Goal: Task Accomplishment & Management: Use online tool/utility

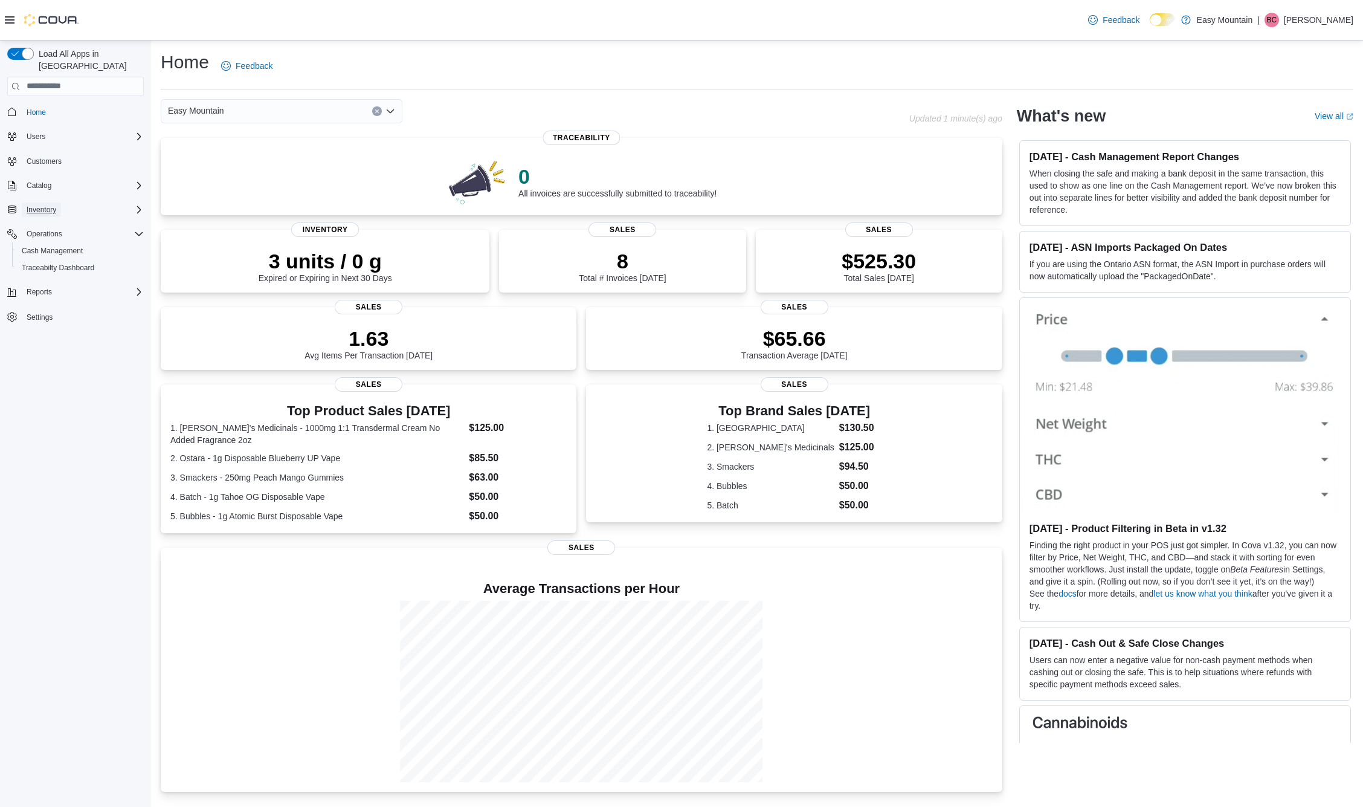
click at [59, 202] on button "Inventory" at bounding box center [41, 209] width 39 height 15
click at [65, 254] on span "Inventory Manager (Classic)" at bounding box center [67, 260] width 91 height 15
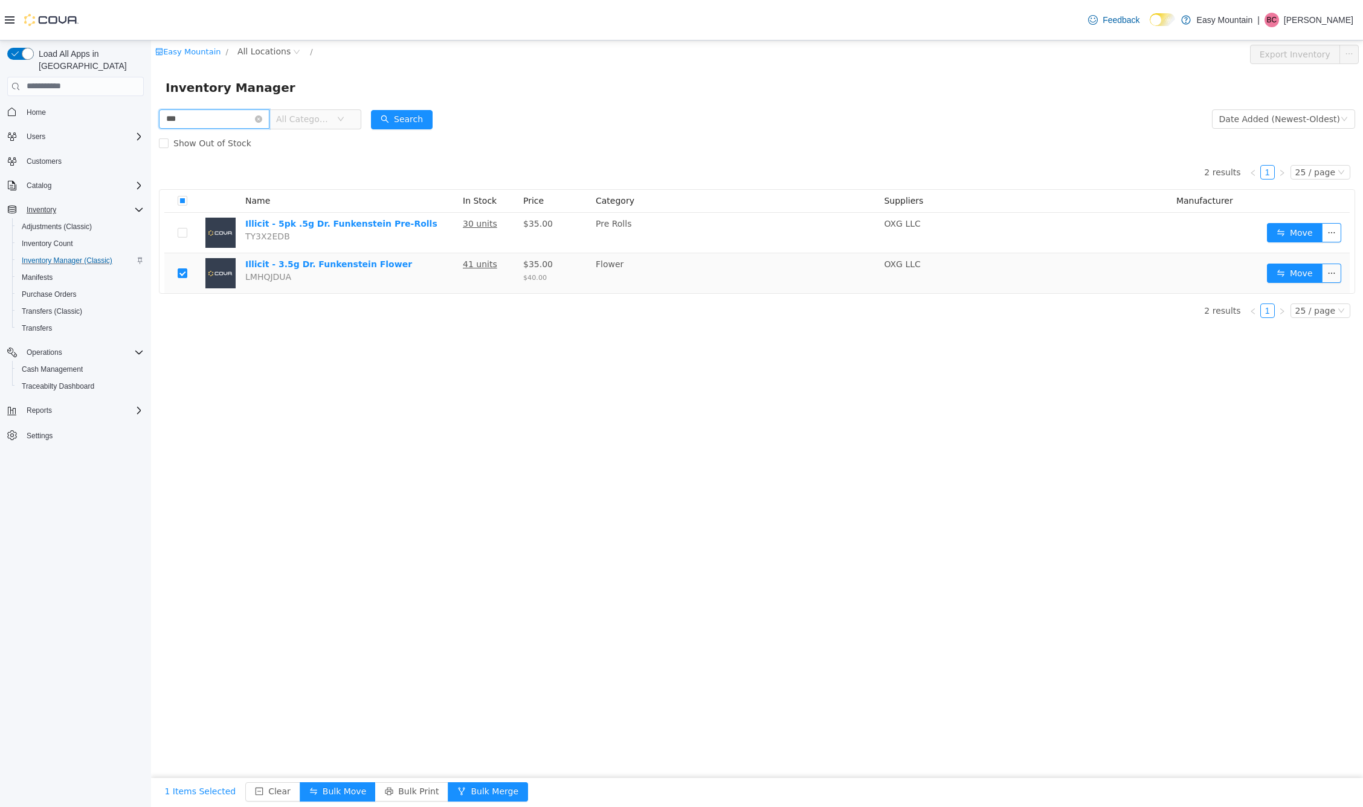
click at [187, 117] on input "***" at bounding box center [214, 118] width 111 height 19
type input "*"
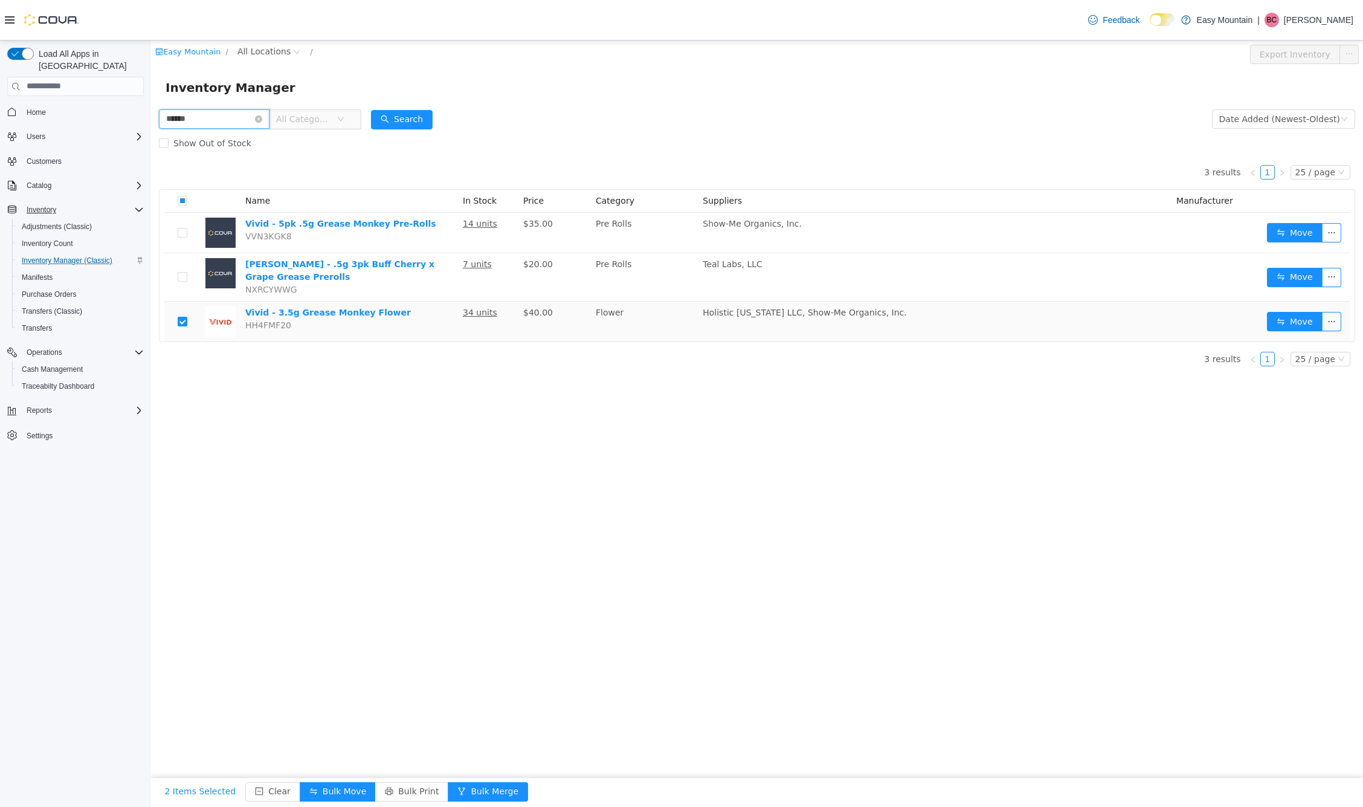
click at [200, 121] on input "******" at bounding box center [214, 118] width 111 height 19
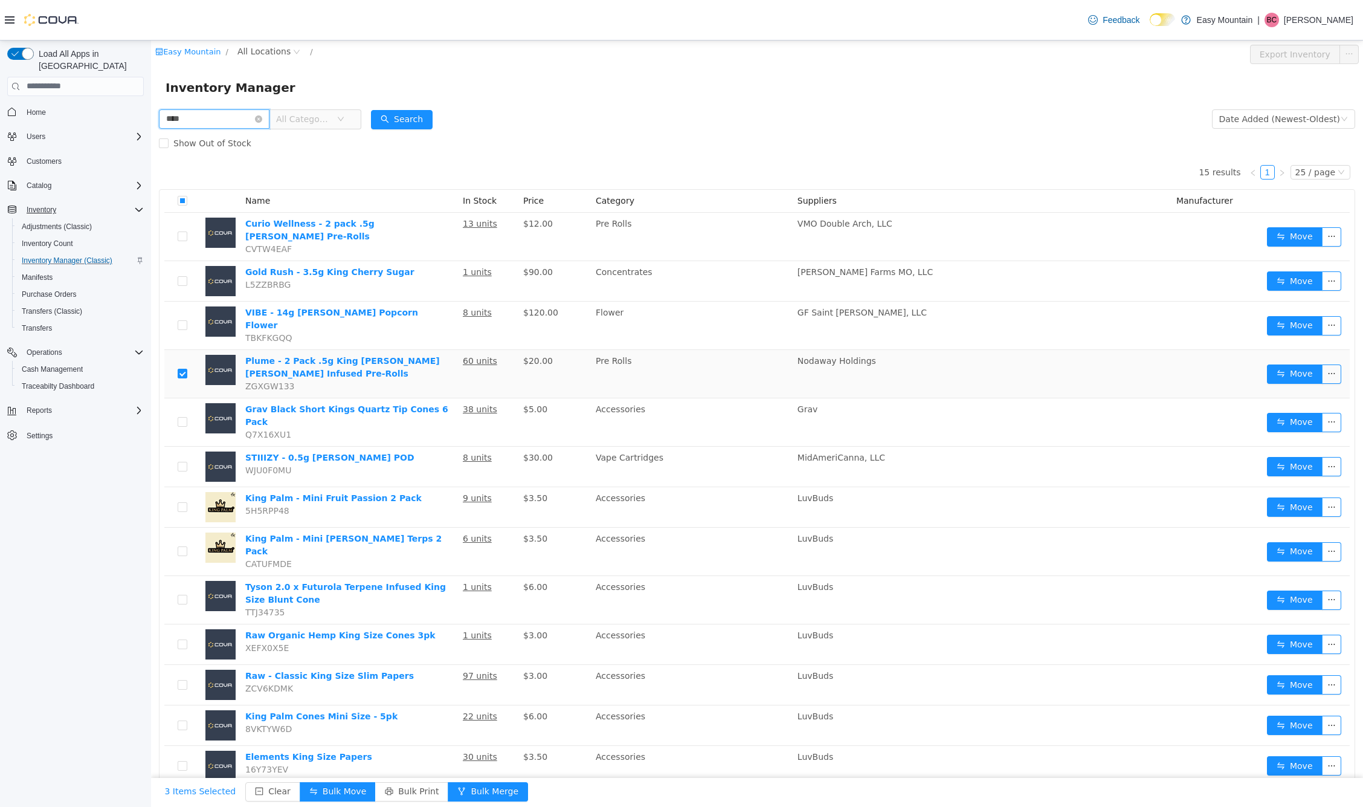
click at [198, 120] on input "****" at bounding box center [214, 118] width 111 height 19
type input "****"
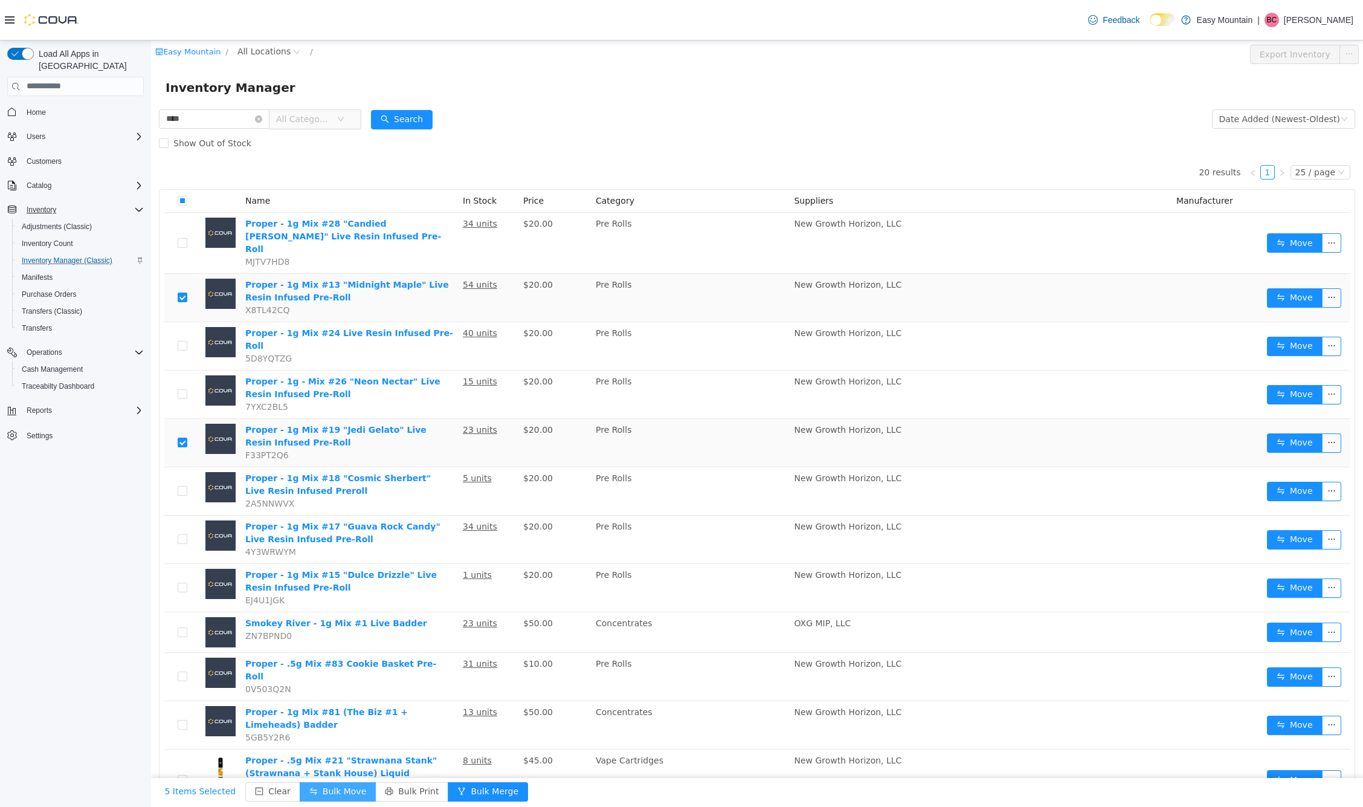
click at [317, 789] on button "Bulk Move" at bounding box center [338, 790] width 76 height 19
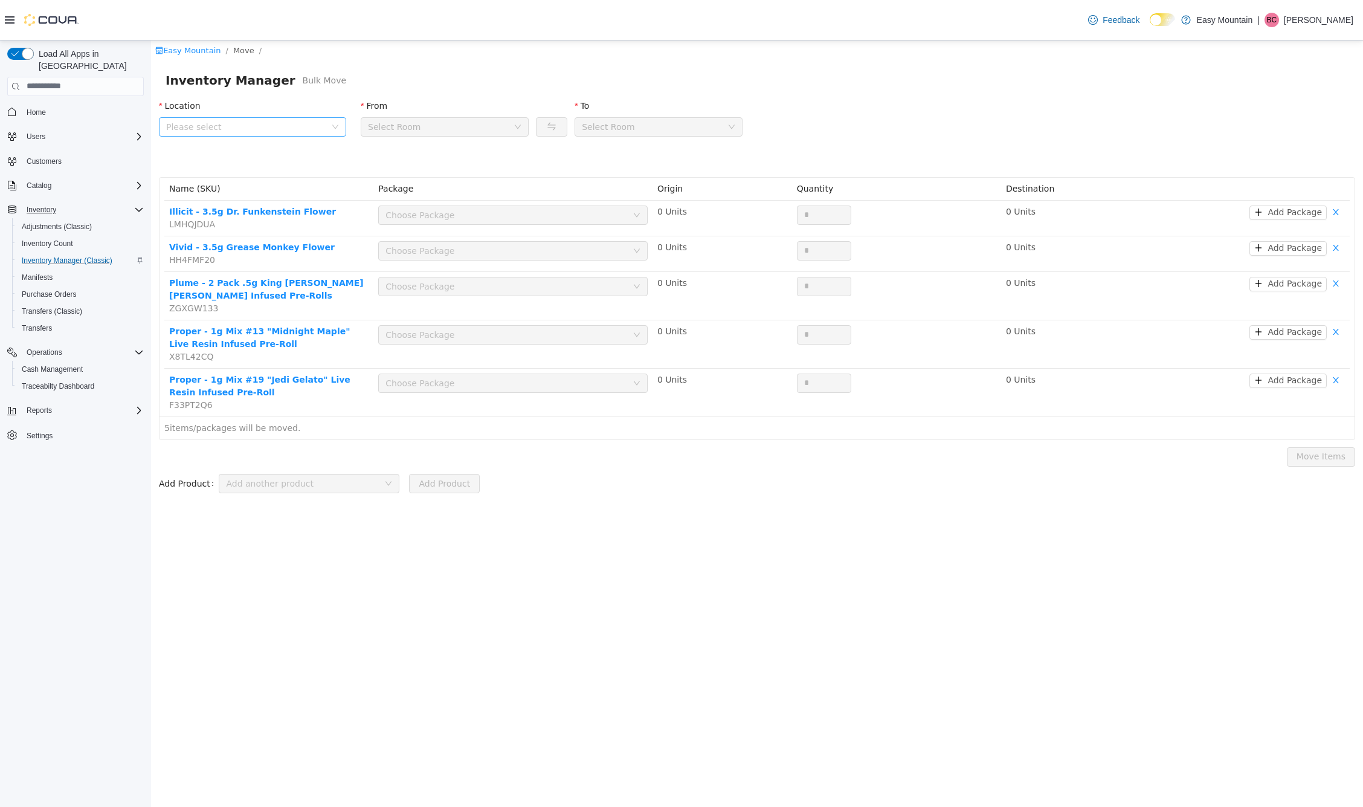
click at [326, 131] on span "Please select" at bounding box center [248, 126] width 165 height 18
click at [274, 196] on span "[STREET_ADDRESS]" at bounding box center [232, 194] width 84 height 10
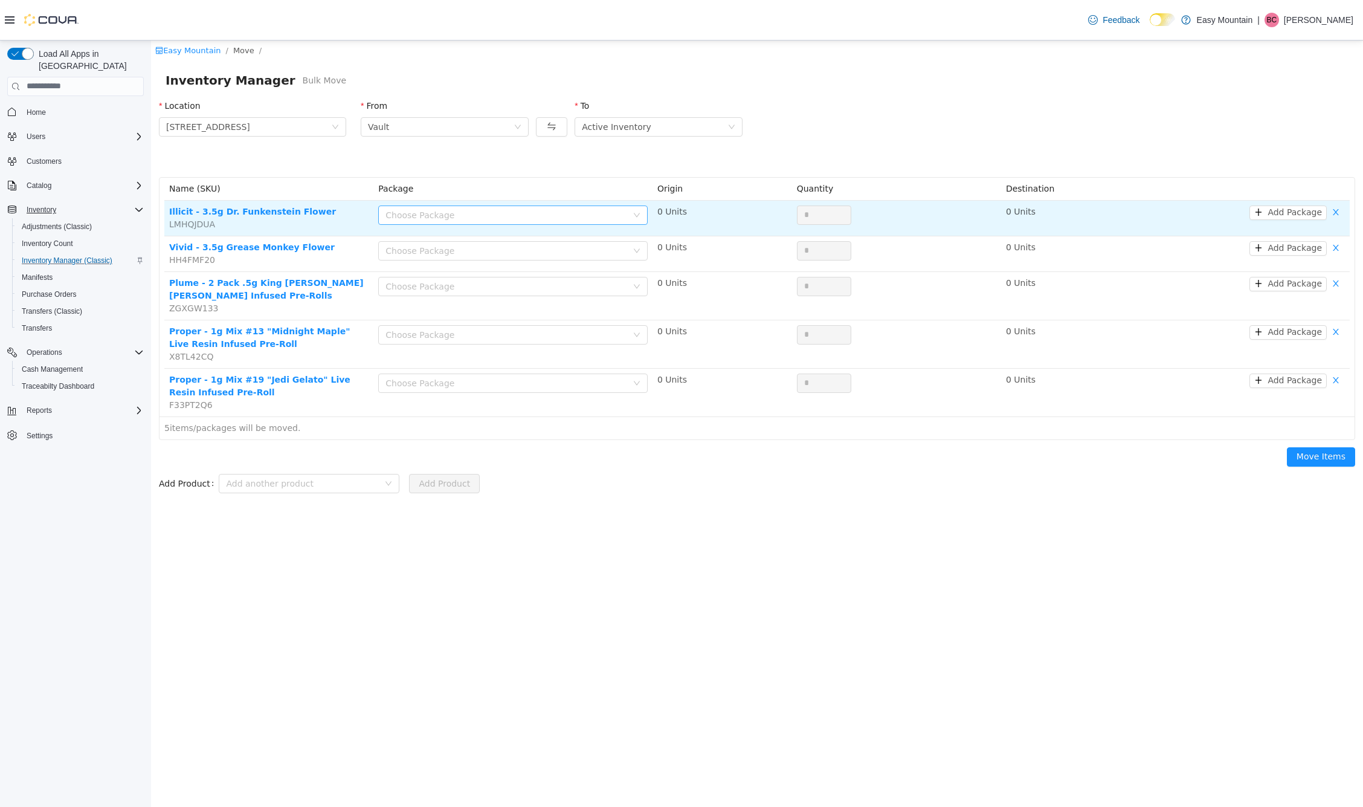
click at [436, 220] on div "Choose Package" at bounding box center [507, 214] width 242 height 12
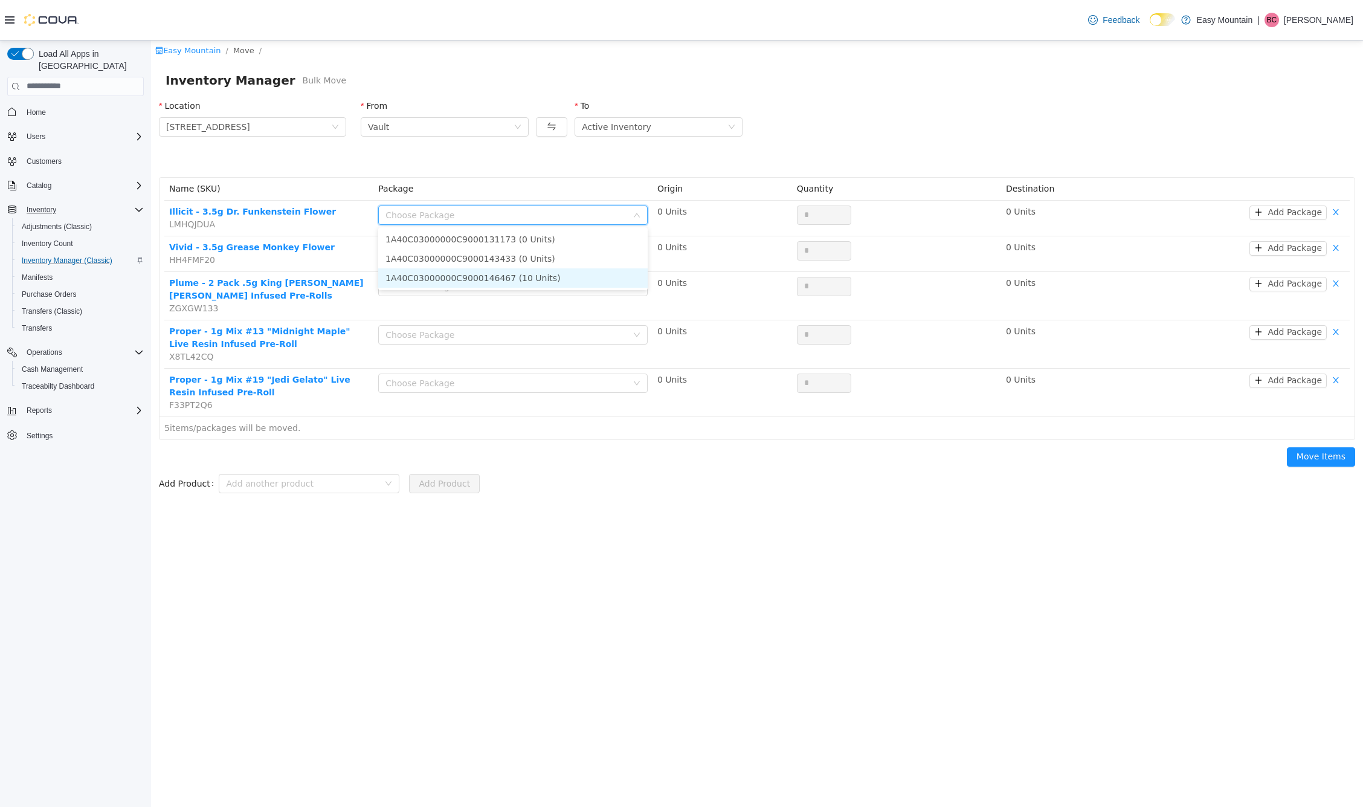
click at [443, 274] on li "1A40C03000000C9000146467 (10 Units)" at bounding box center [513, 277] width 270 height 19
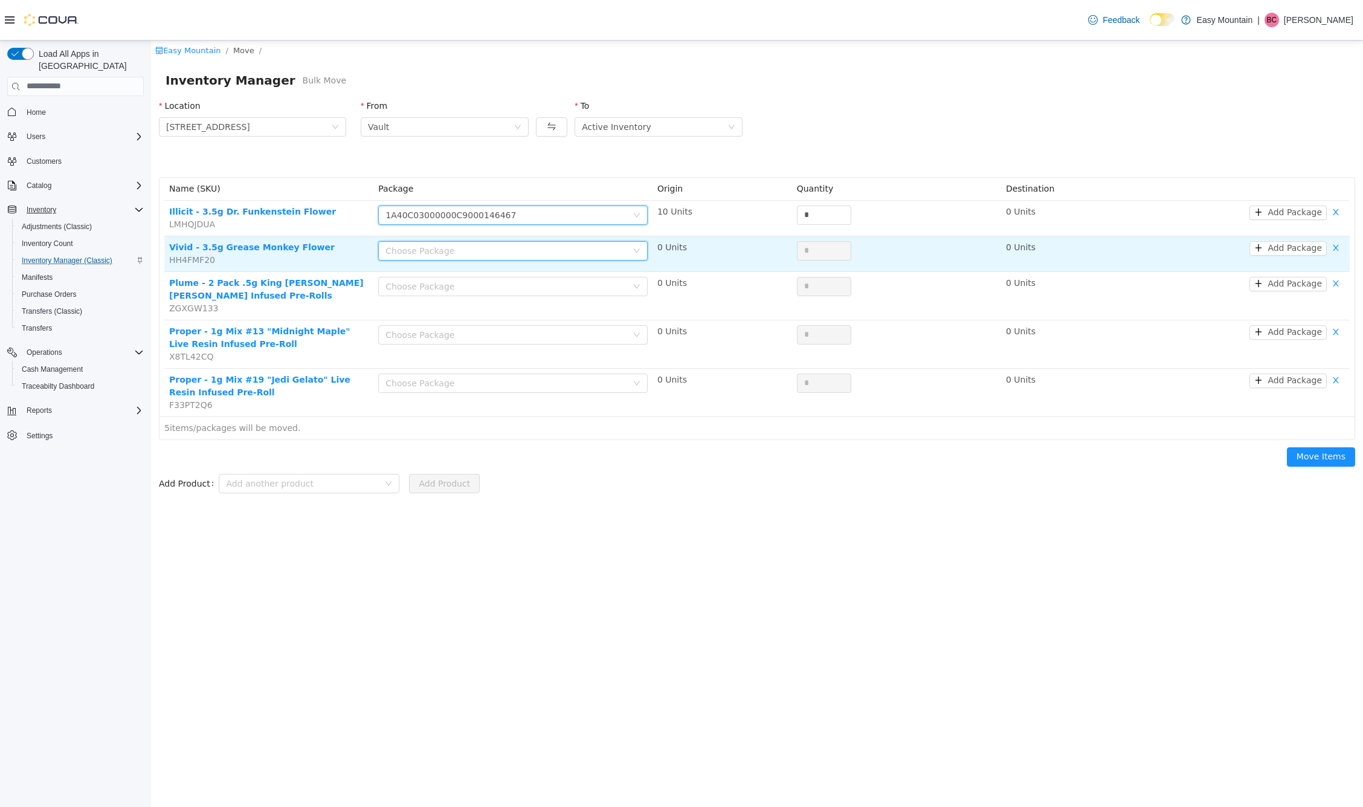
click at [447, 256] on div "Choose Package" at bounding box center [509, 250] width 247 height 18
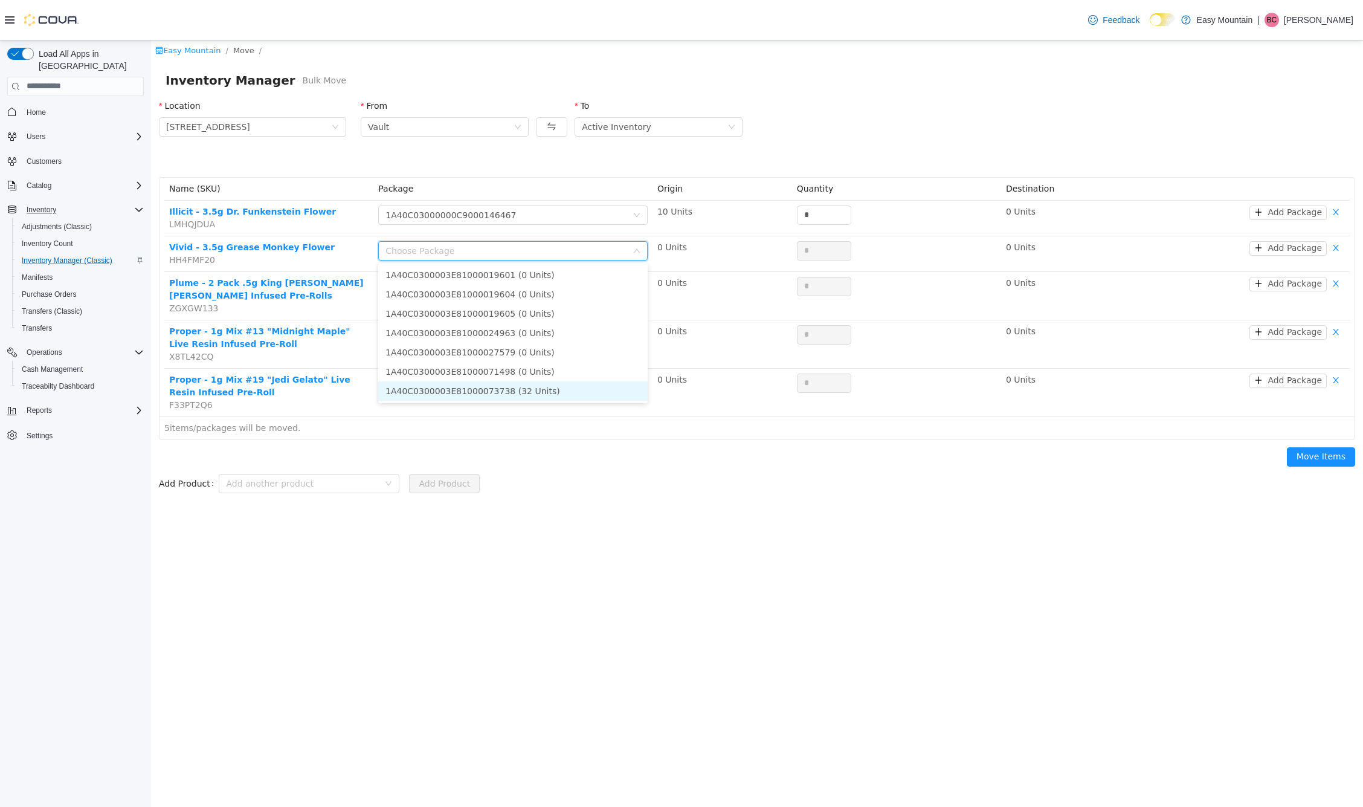
click at [471, 393] on li "1A40C0300003E81000073738 (32 Units)" at bounding box center [513, 390] width 270 height 19
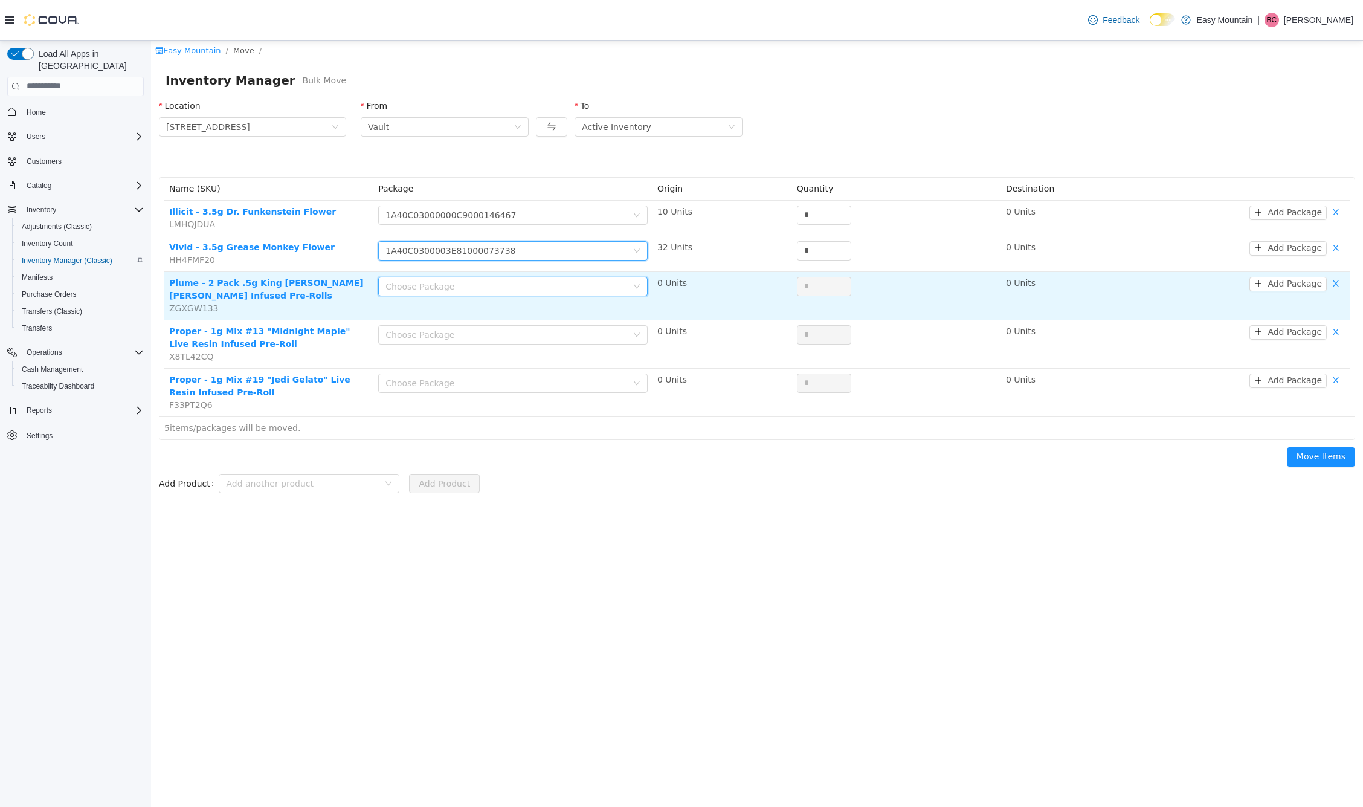
click at [468, 293] on div "Choose Package" at bounding box center [509, 286] width 247 height 18
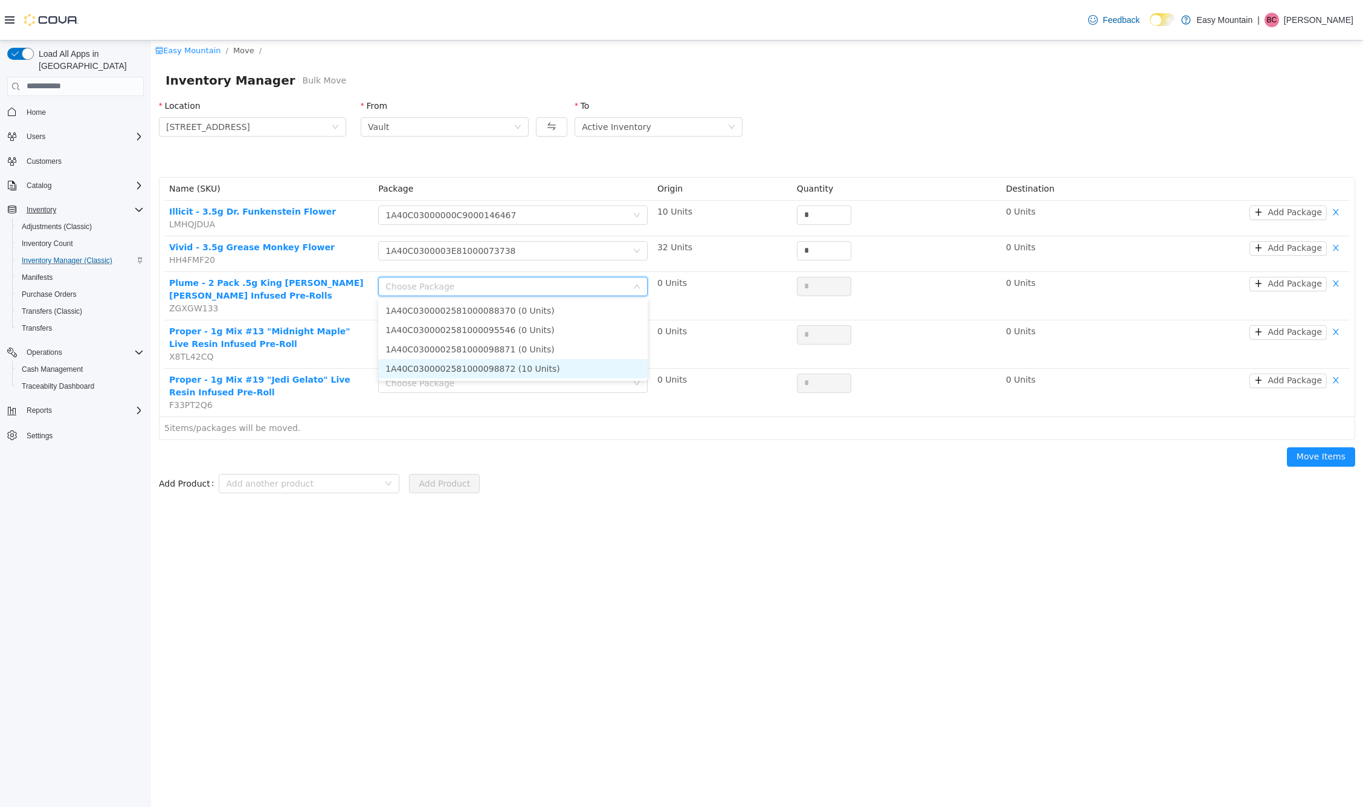
click at [473, 364] on li "1A40C0300002581000098872 (10 Units)" at bounding box center [513, 367] width 270 height 19
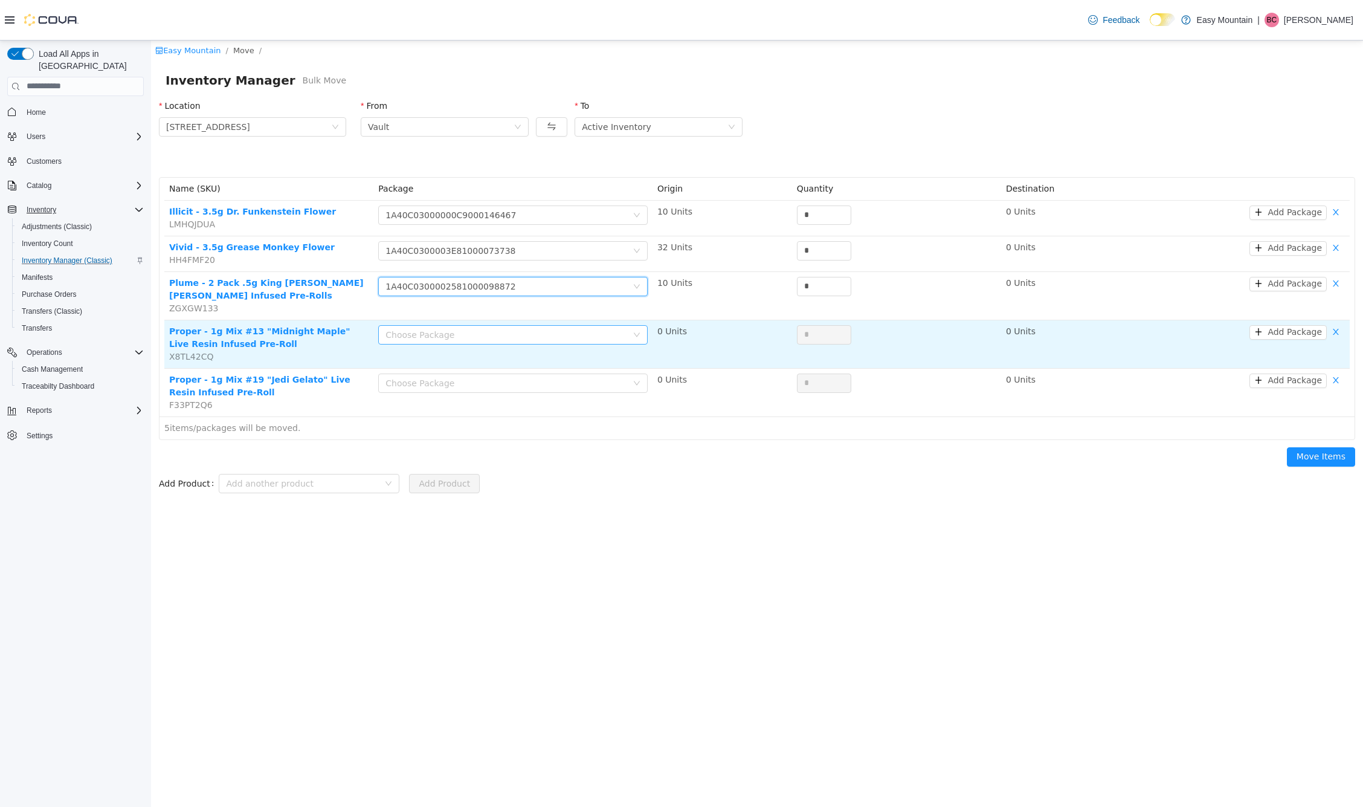
click at [476, 337] on div "Choose Package" at bounding box center [507, 334] width 242 height 12
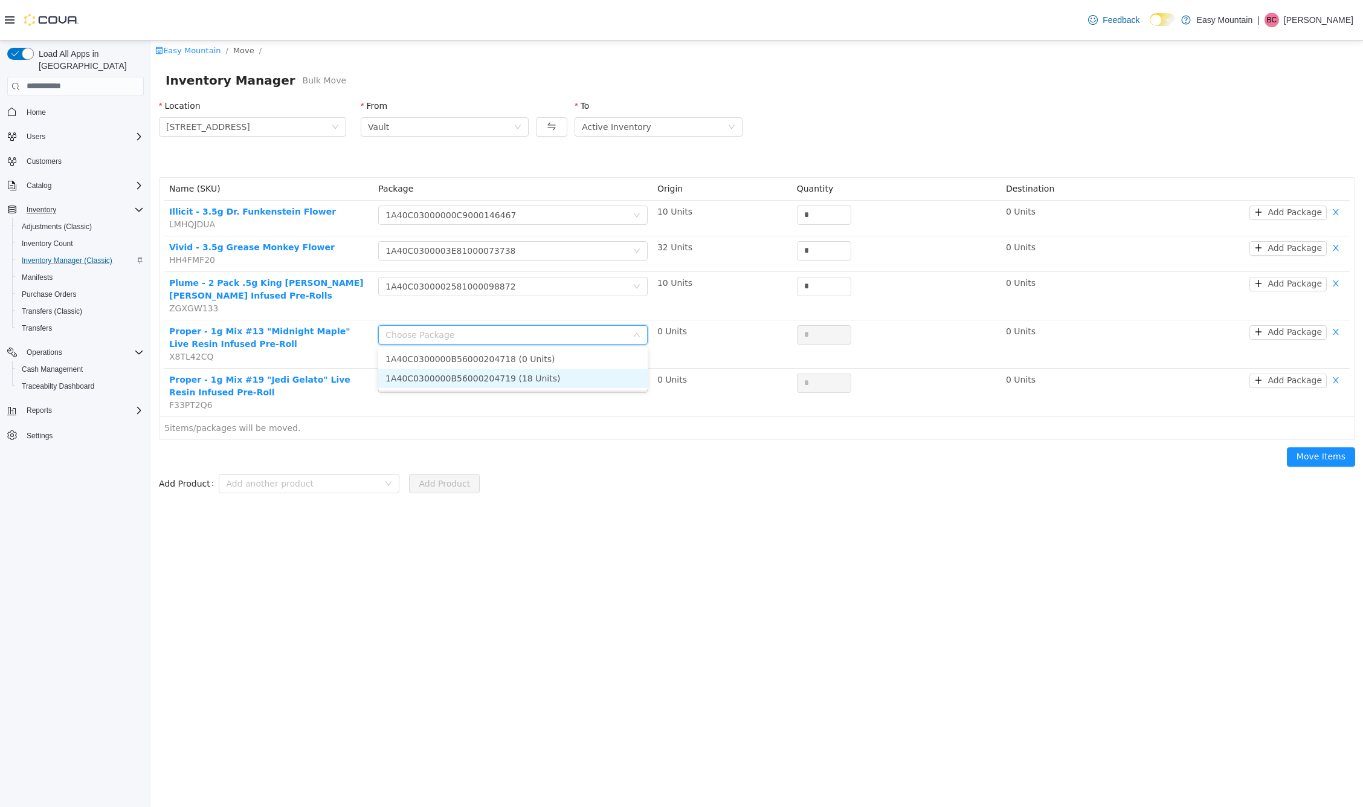
click at [480, 382] on li "1A40C0300000B56000204719 (18 Units)" at bounding box center [513, 377] width 270 height 19
click at [480, 382] on div "Choose Package" at bounding box center [507, 382] width 242 height 12
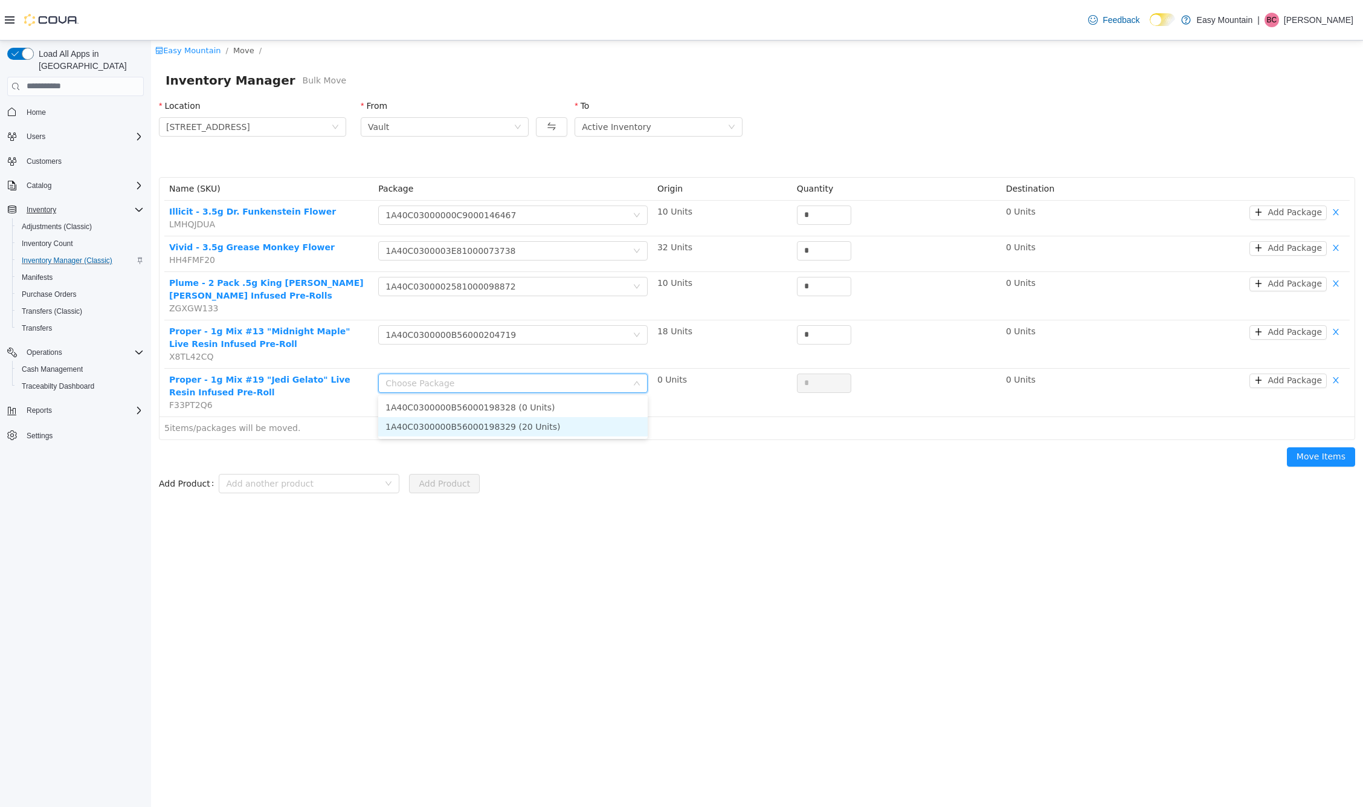
click at [491, 433] on li "1A40C0300000B56000198329 (20 Units)" at bounding box center [513, 425] width 270 height 19
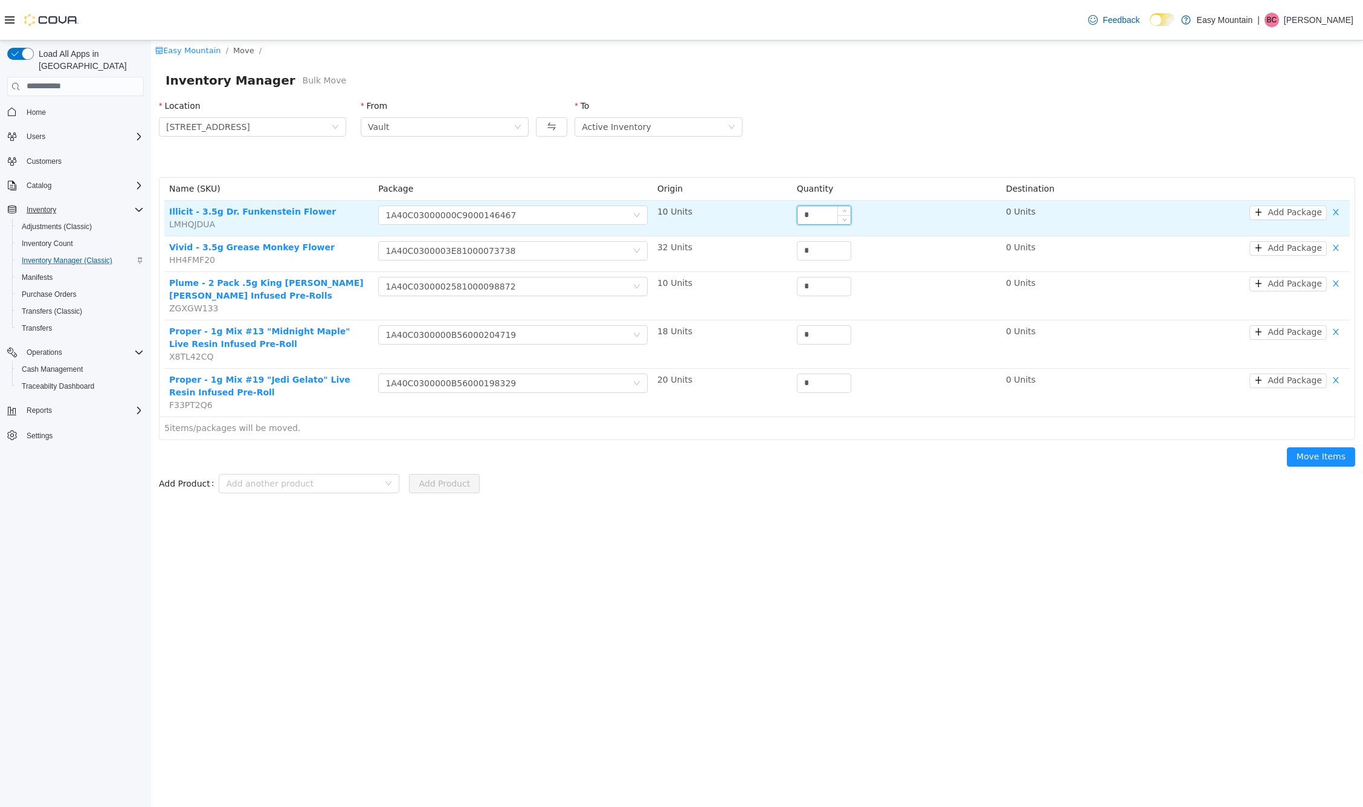
click at [836, 212] on input "*" at bounding box center [824, 214] width 53 height 18
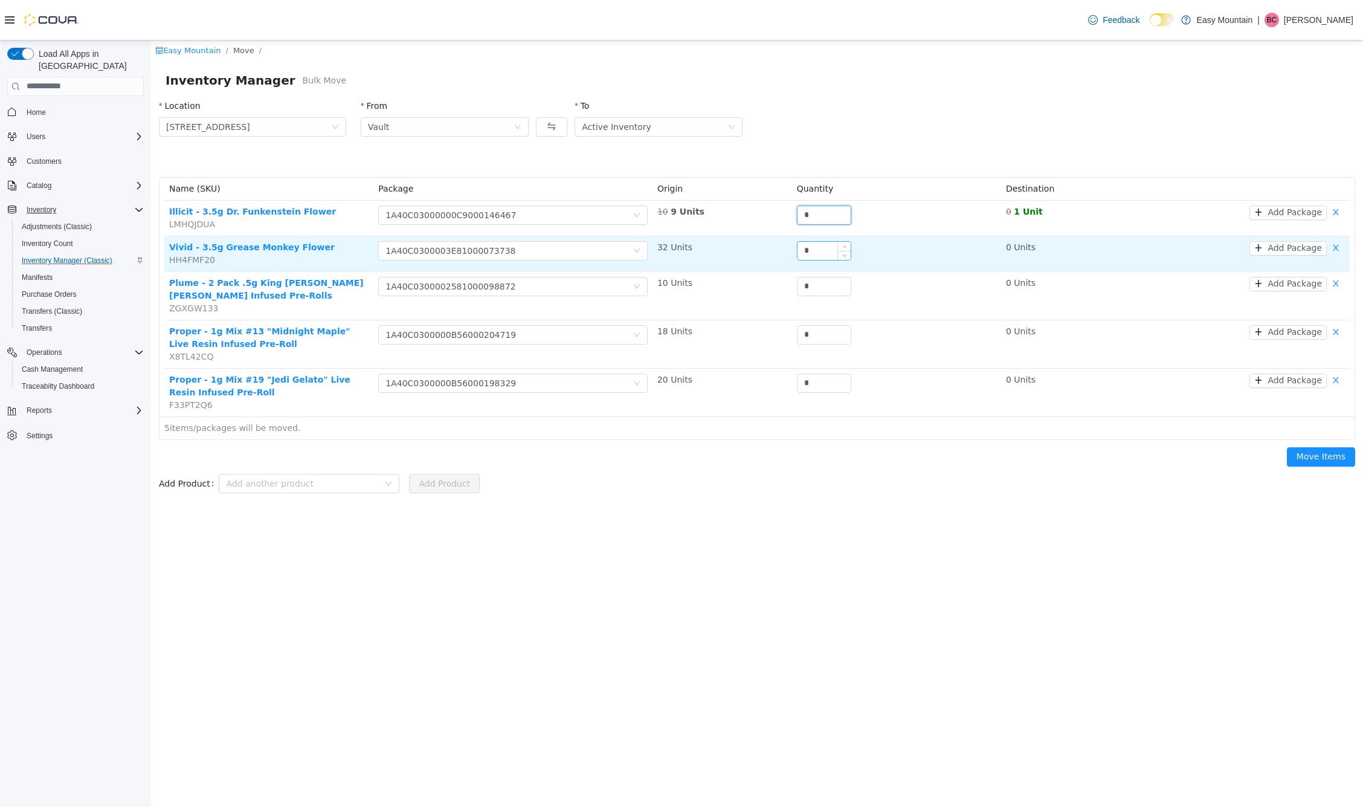
type input "*"
click at [828, 254] on input "*" at bounding box center [824, 250] width 53 height 18
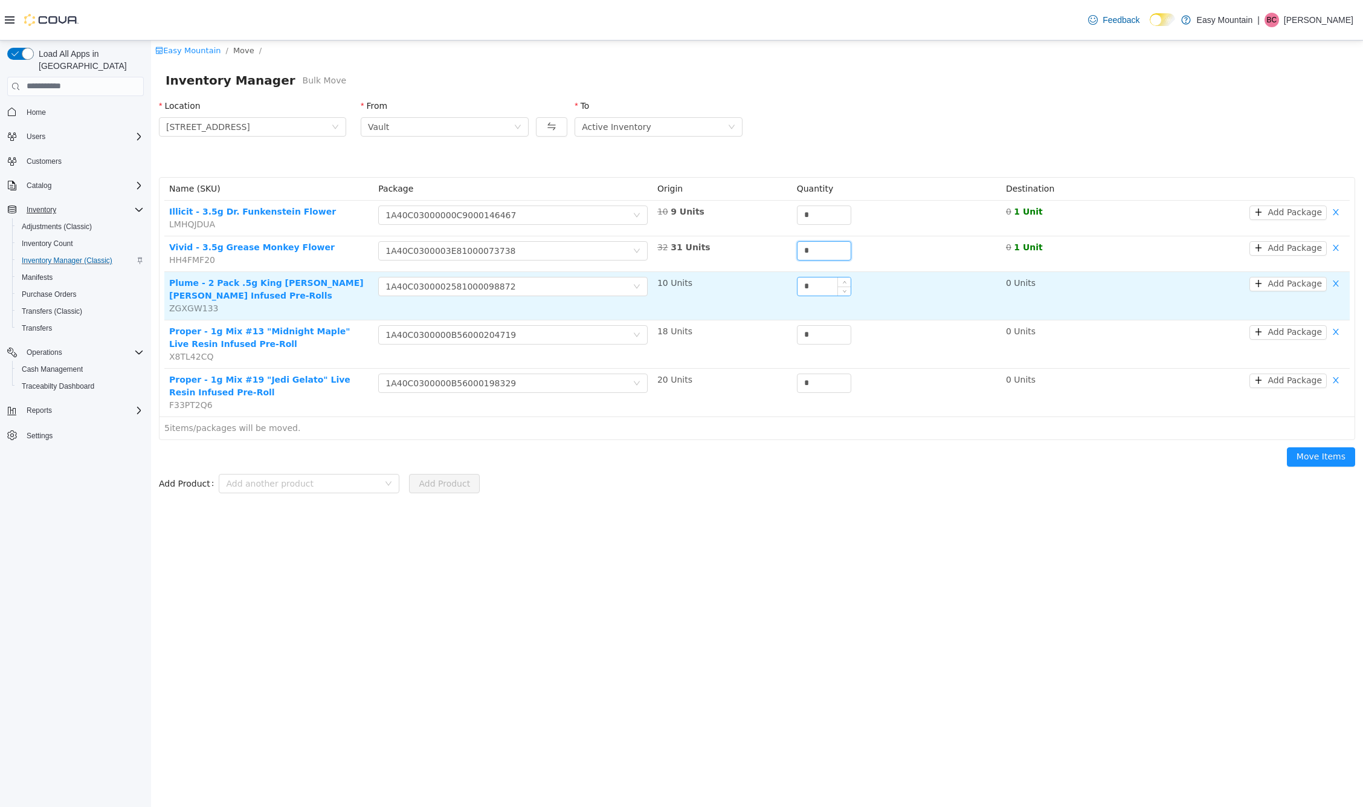
type input "*"
click at [826, 284] on input "*" at bounding box center [824, 286] width 53 height 18
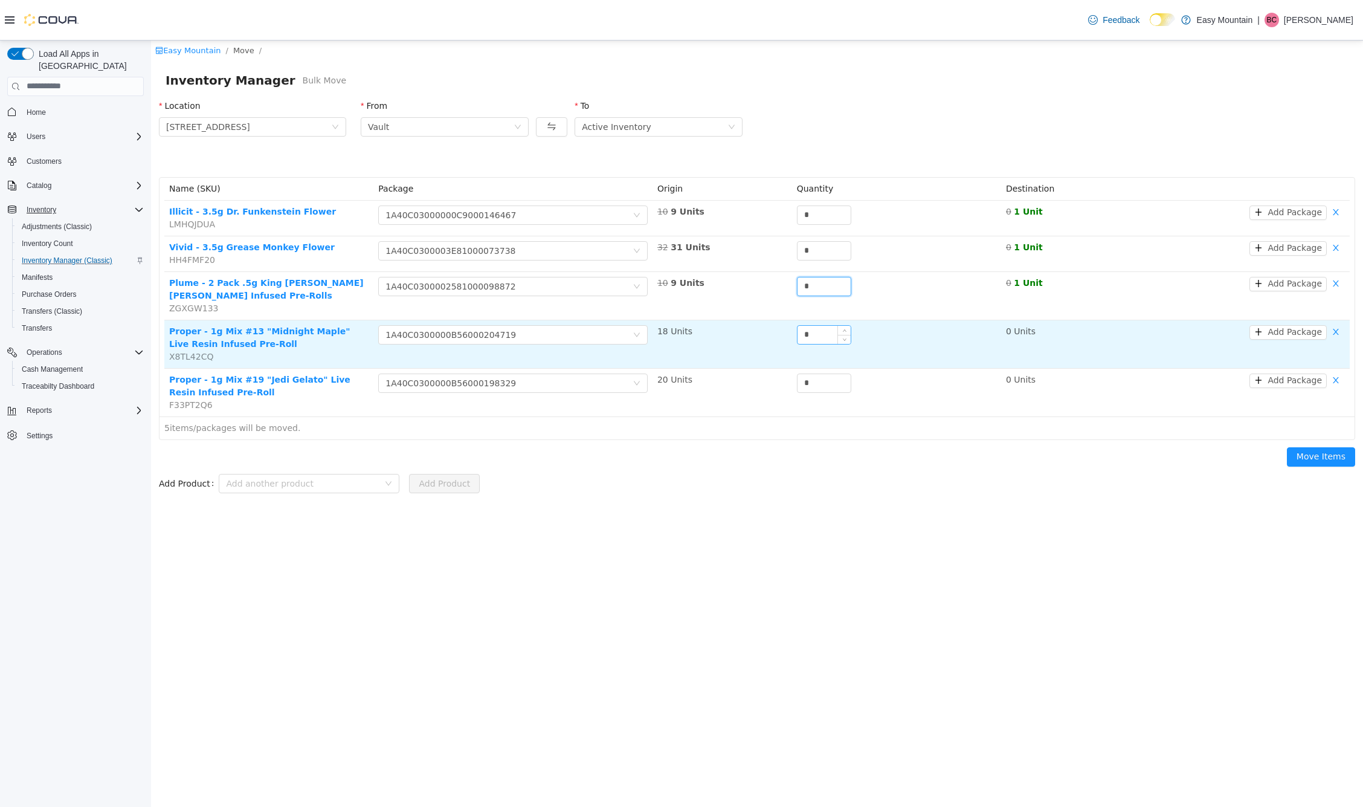
type input "*"
click at [826, 325] on div "*" at bounding box center [824, 334] width 54 height 19
click at [826, 328] on input "*" at bounding box center [824, 334] width 53 height 18
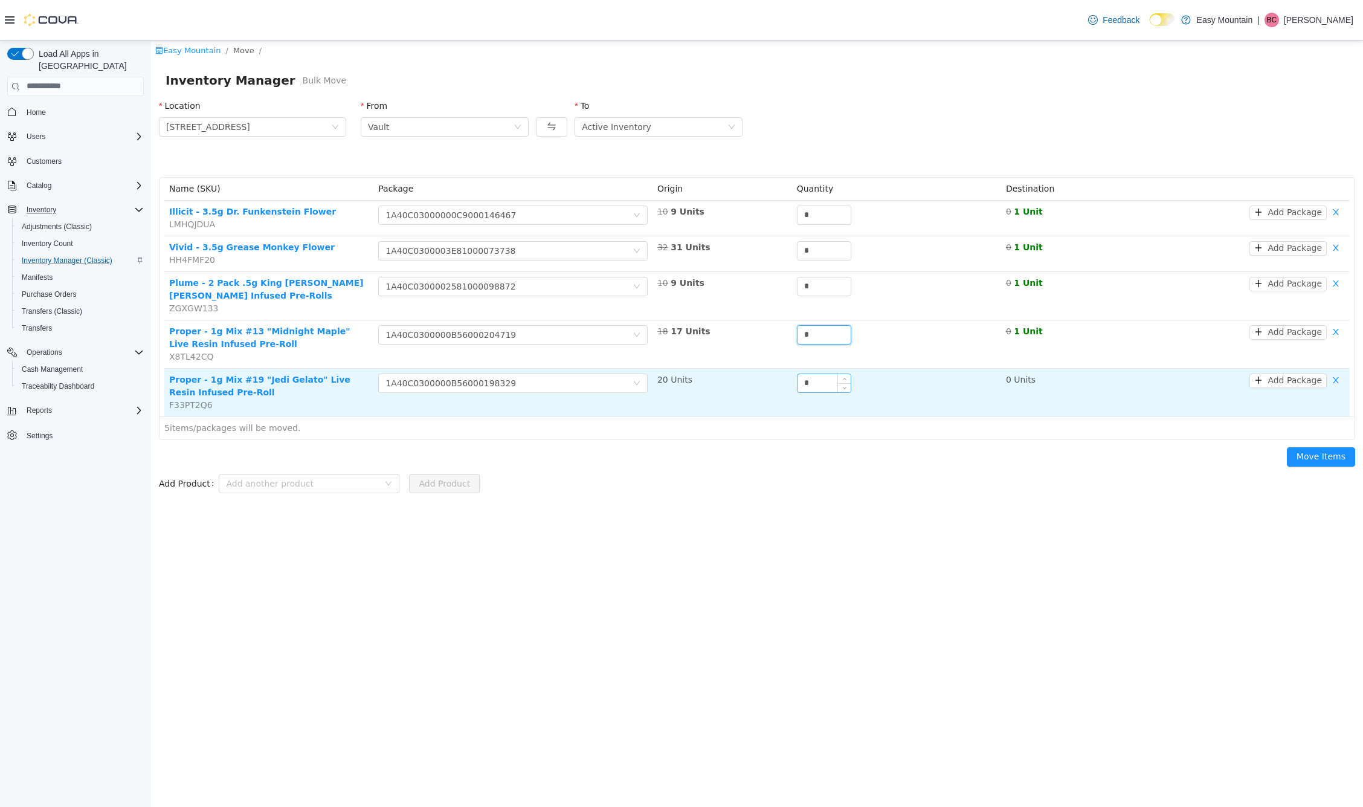
type input "*"
click at [821, 383] on input "*" at bounding box center [824, 382] width 53 height 18
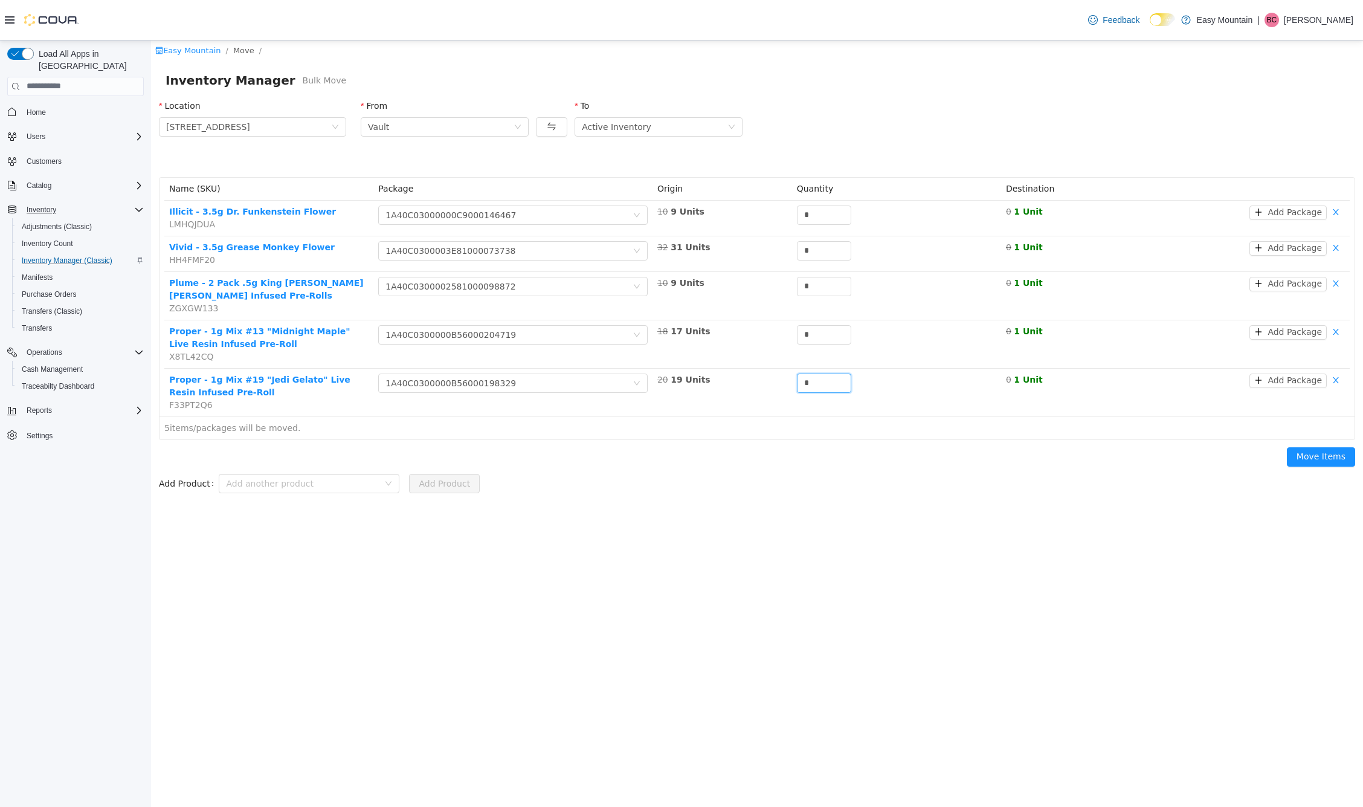
type input "*"
click at [812, 465] on div "Move Items" at bounding box center [757, 458] width 1211 height 39
click at [1314, 453] on button "Move Items" at bounding box center [1321, 456] width 68 height 19
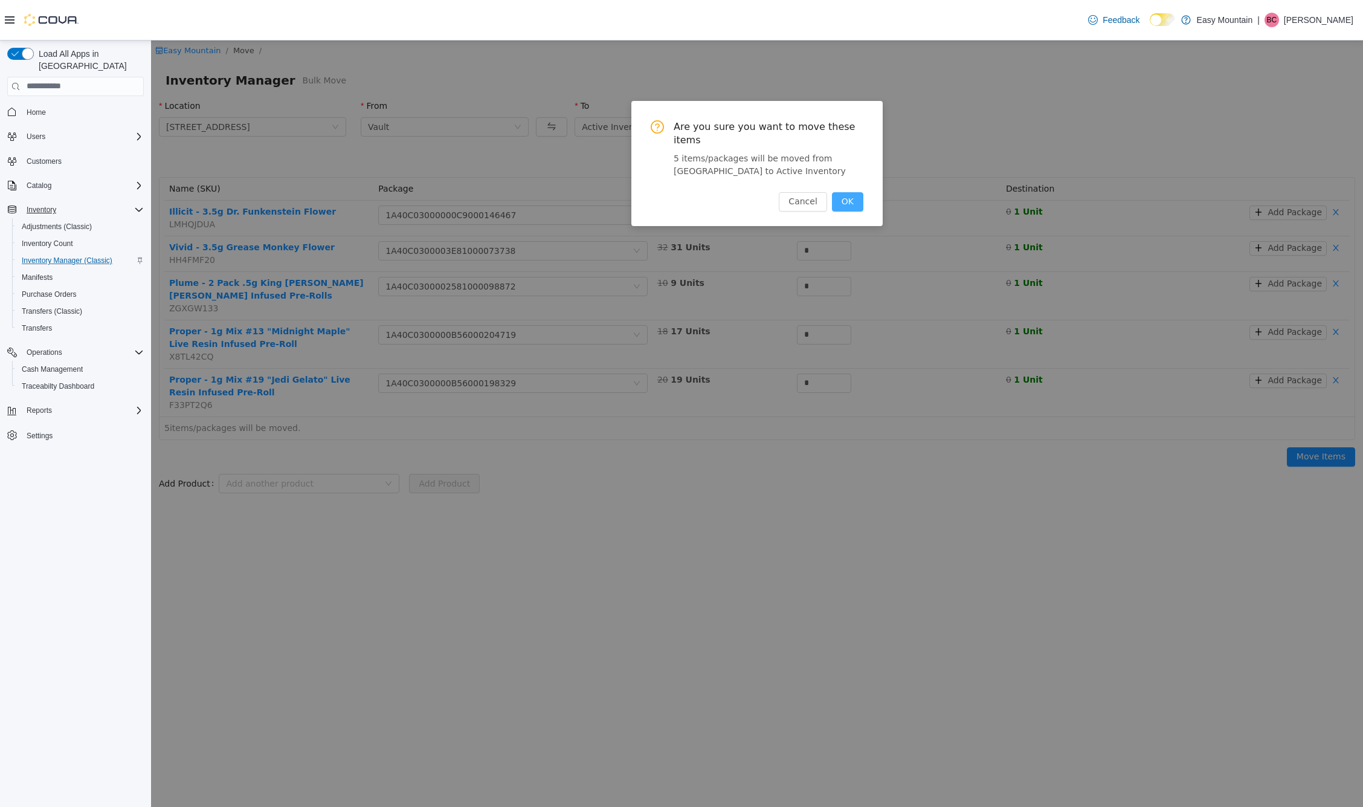
click at [850, 192] on button "OK" at bounding box center [847, 201] width 31 height 19
